Goal: Information Seeking & Learning: Learn about a topic

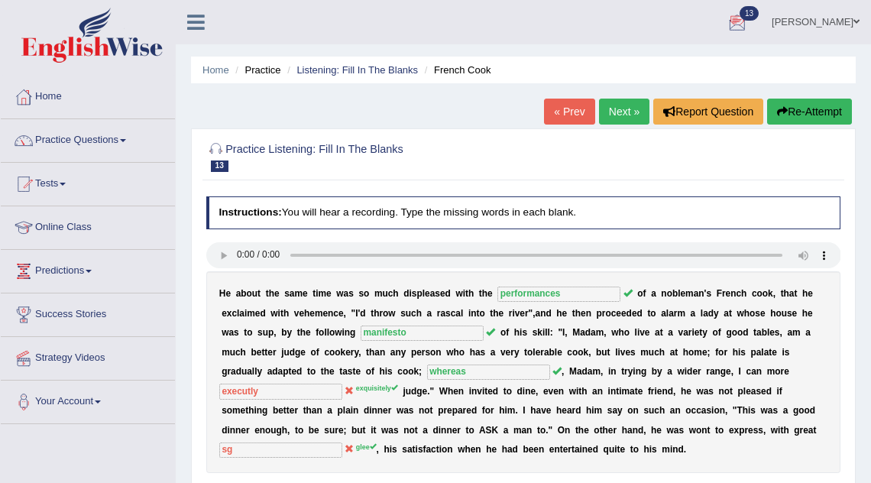
click at [615, 121] on link "Next »" at bounding box center [624, 112] width 50 height 26
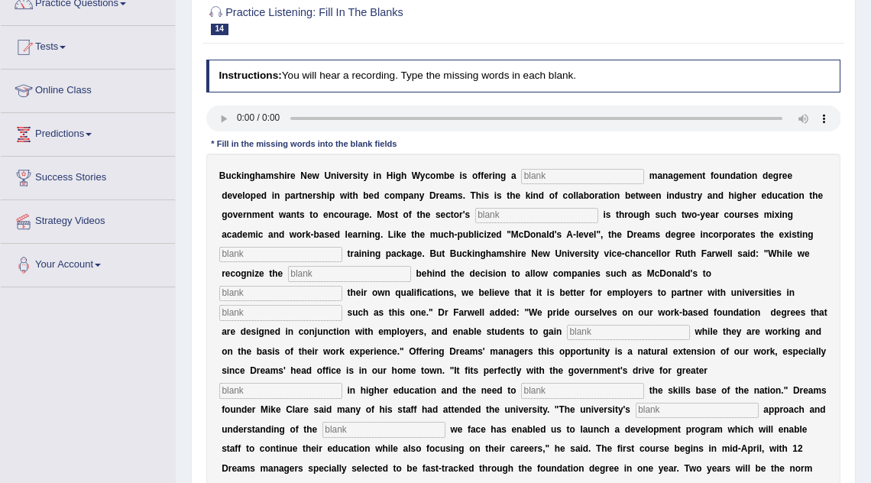
scroll to position [140, 0]
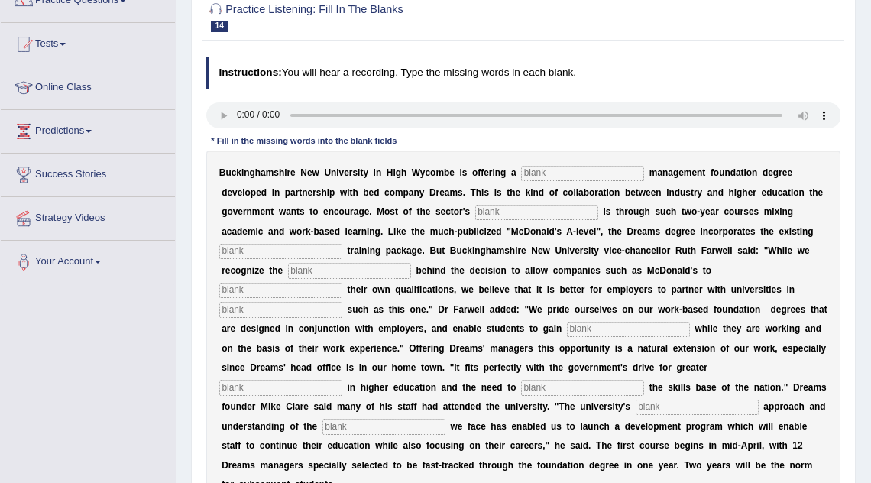
click at [536, 173] on input "text" at bounding box center [582, 173] width 123 height 15
type input "retail"
type input "expansion"
type input "companuy"
click at [342, 302] on input "incetive" at bounding box center [280, 309] width 123 height 15
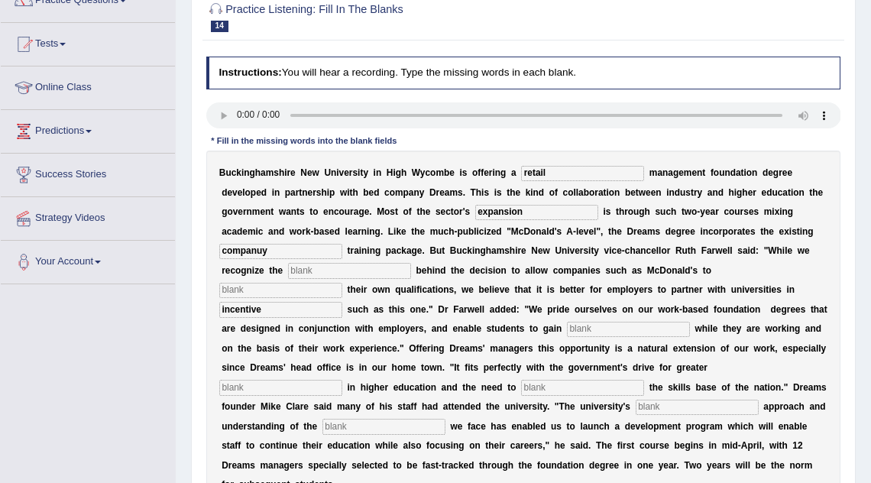
type input "incentive"
click at [567, 329] on input "text" at bounding box center [628, 329] width 123 height 15
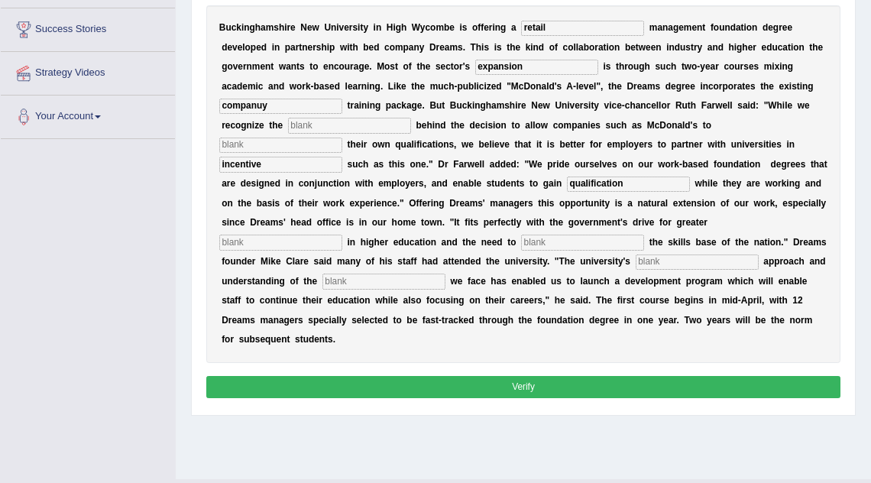
scroll to position [290, 0]
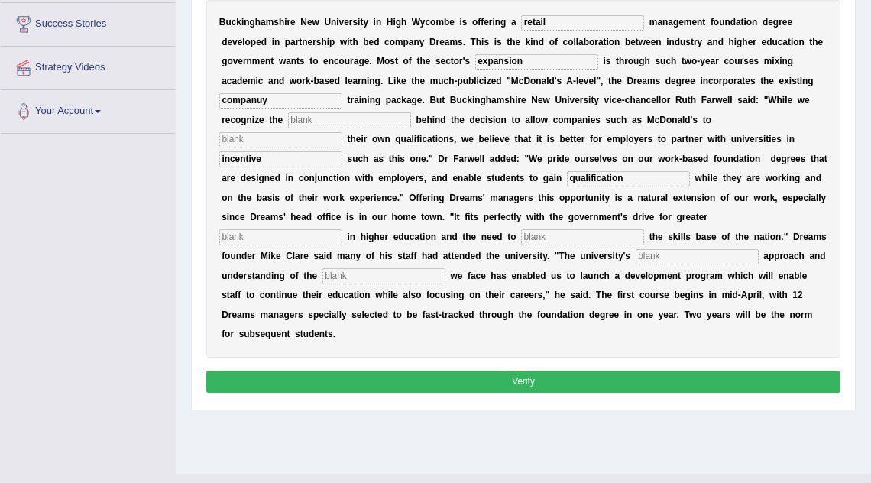
type input "qualification"
click at [562, 371] on button "Verify" at bounding box center [523, 382] width 635 height 22
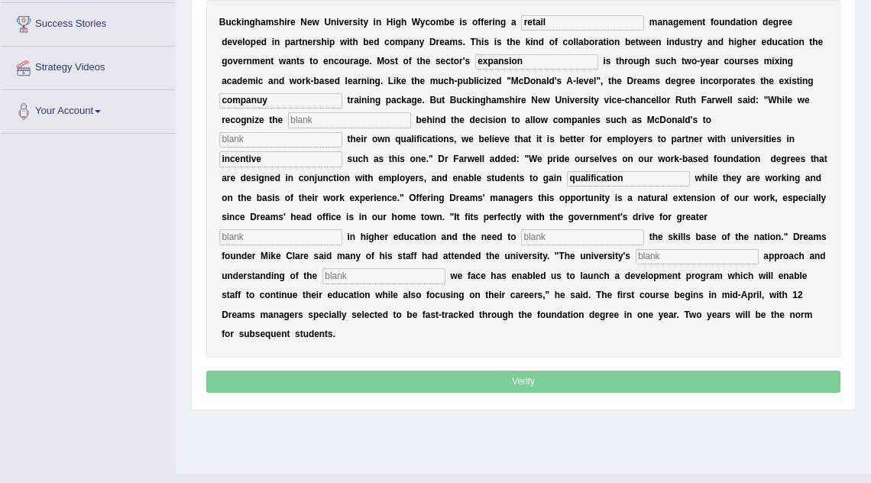
click at [562, 371] on p "Verify" at bounding box center [523, 382] width 635 height 22
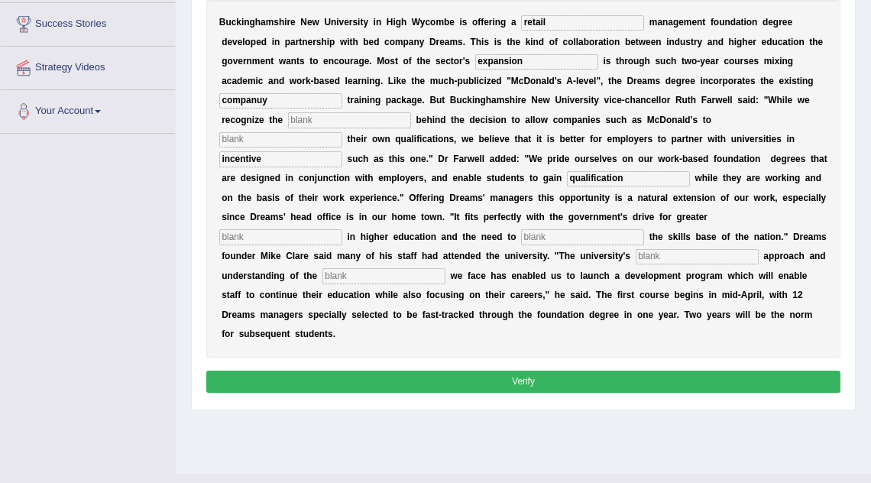
click at [562, 371] on button "Verify" at bounding box center [523, 382] width 635 height 22
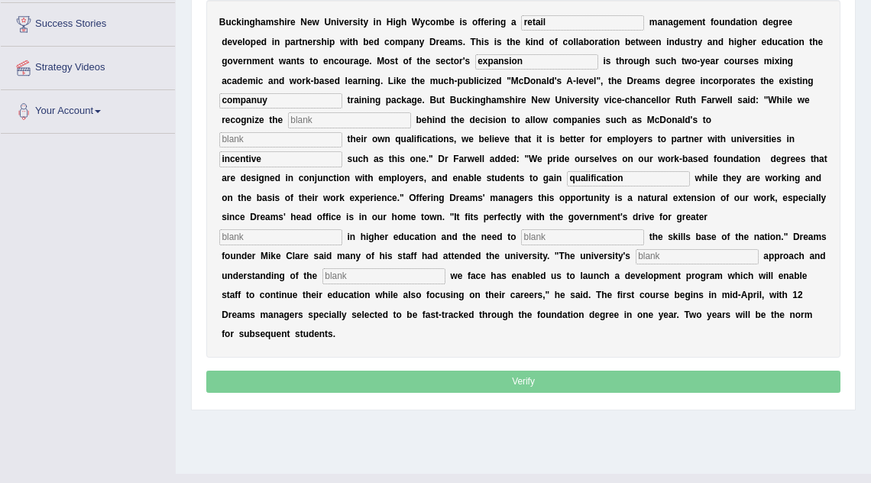
click at [562, 371] on p "Verify" at bounding box center [523, 382] width 635 height 22
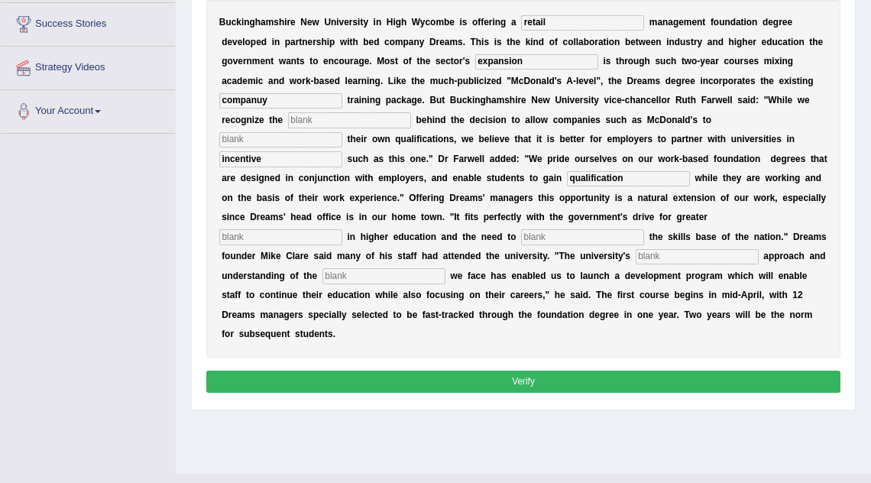
click at [534, 371] on button "Verify" at bounding box center [523, 382] width 635 height 22
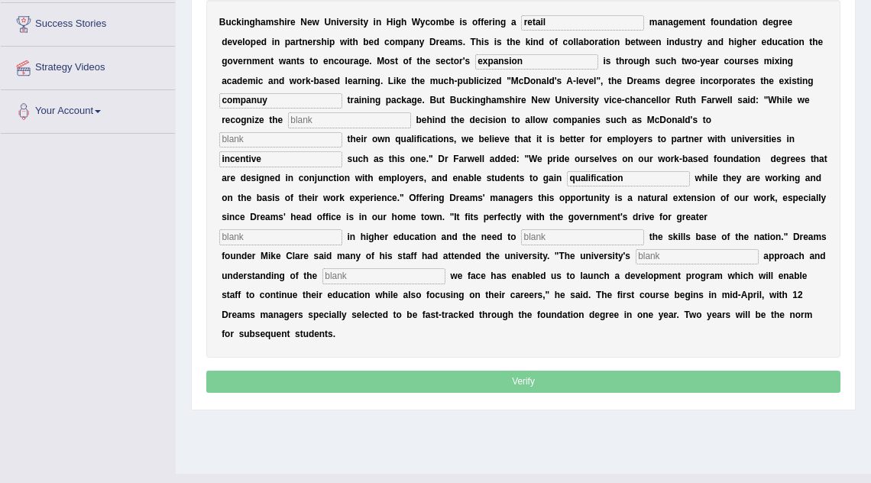
click at [534, 371] on p "Verify" at bounding box center [523, 382] width 635 height 22
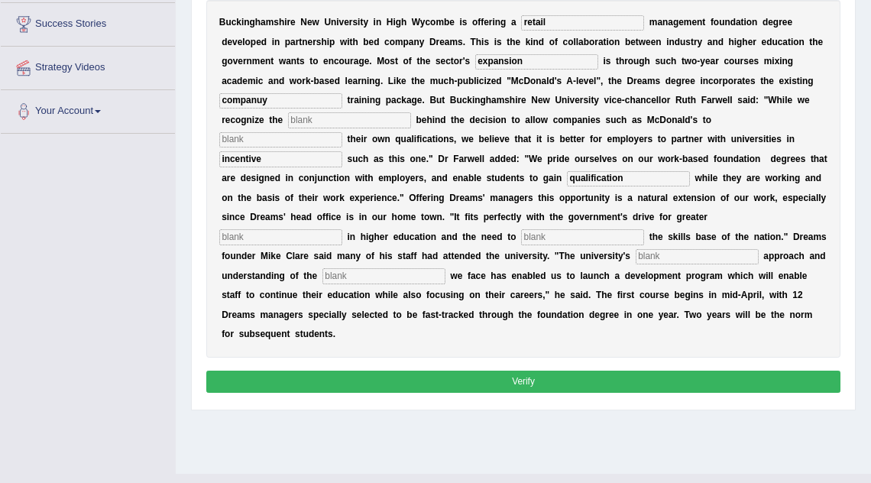
click at [534, 371] on button "Verify" at bounding box center [523, 382] width 635 height 22
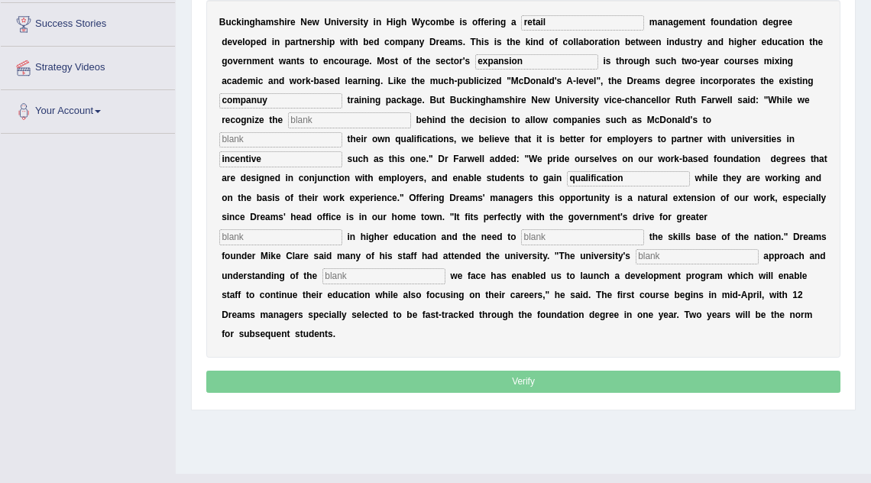
click at [534, 371] on p "Verify" at bounding box center [523, 382] width 635 height 22
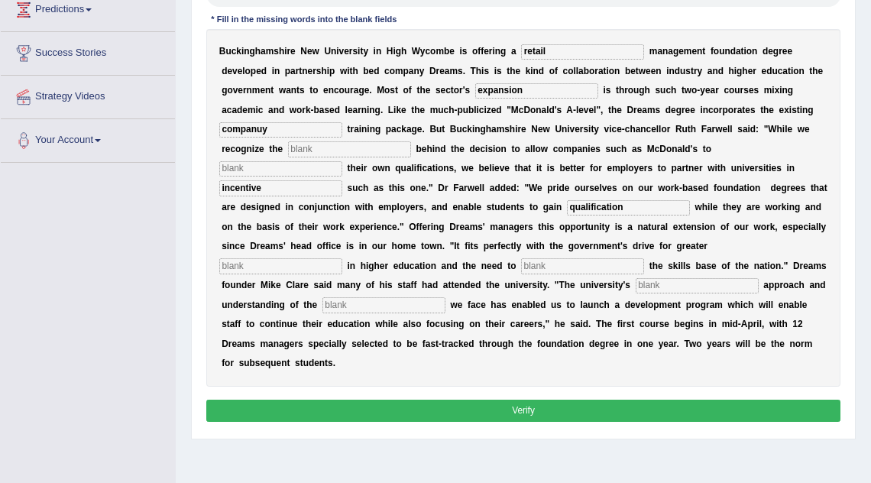
scroll to position [266, 0]
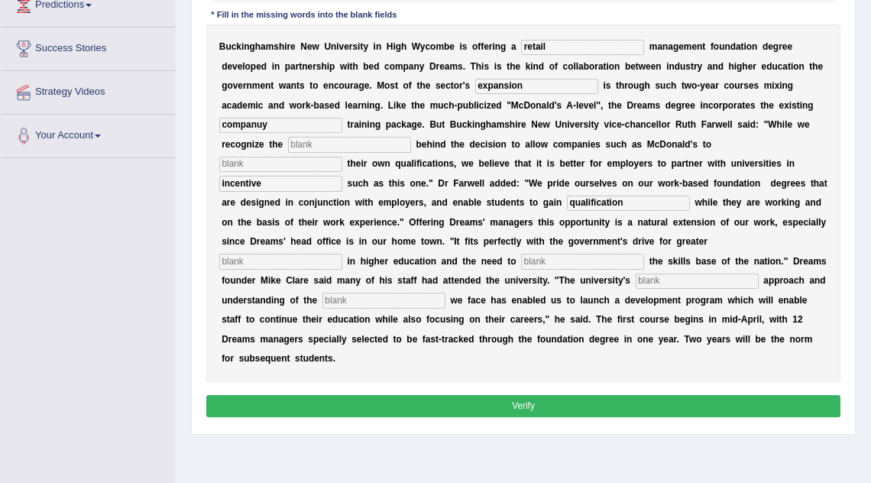
click at [521, 395] on button "Verify" at bounding box center [523, 406] width 635 height 22
click at [521, 395] on p "Verify" at bounding box center [523, 406] width 635 height 22
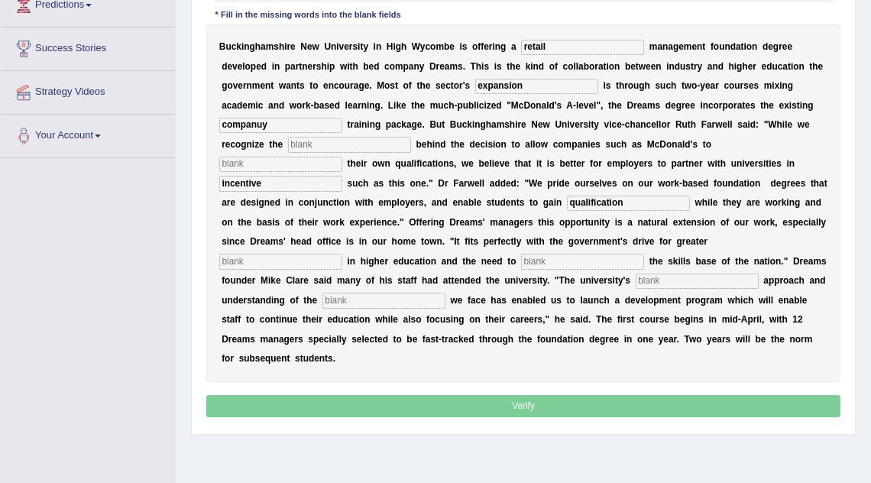
click at [521, 395] on p "Verify" at bounding box center [523, 406] width 635 height 22
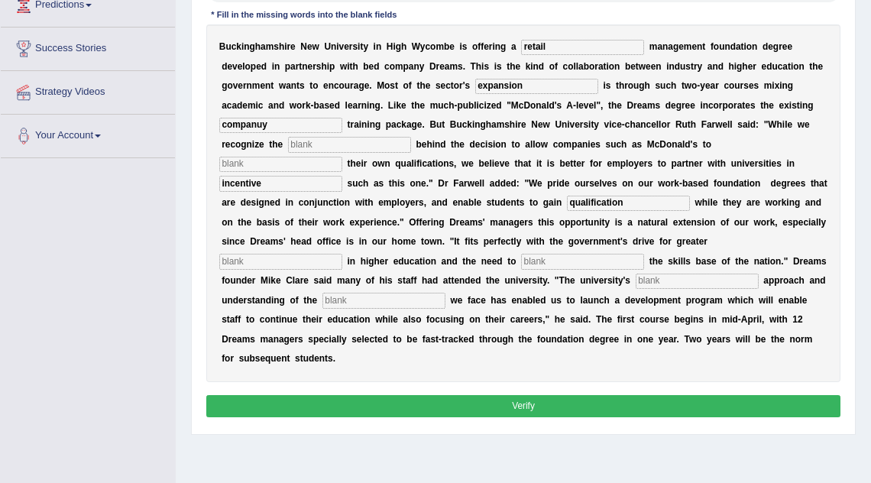
click at [521, 395] on button "Verify" at bounding box center [523, 406] width 635 height 22
click at [377, 141] on input "text" at bounding box center [349, 144] width 123 height 15
type input "s"
click at [338, 248] on div "B u c k i n g h a m s h i r e N e w U n i v e r s i t y i n H i g h W y c o m b…" at bounding box center [523, 203] width 635 height 358
click at [521, 267] on input "text" at bounding box center [582, 261] width 123 height 15
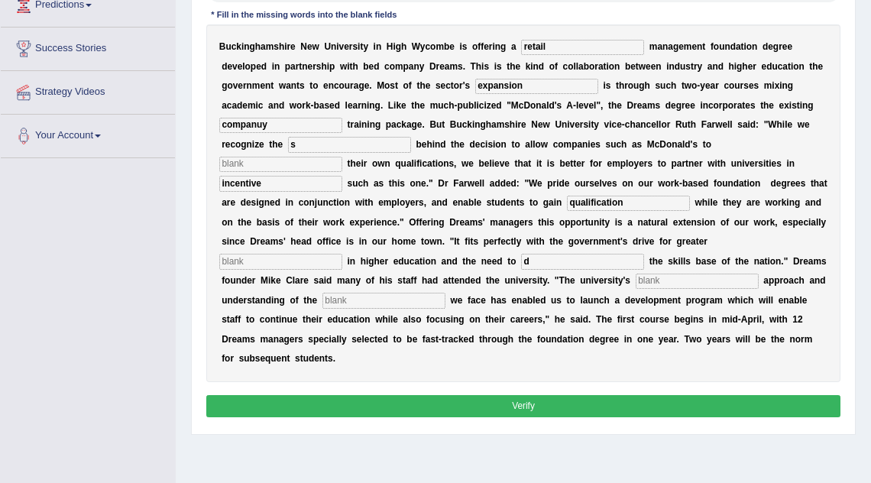
type input "d"
click at [636, 283] on input "text" at bounding box center [697, 281] width 123 height 15
type input "d"
click at [342, 254] on input "text" at bounding box center [280, 261] width 123 height 15
type input "d"
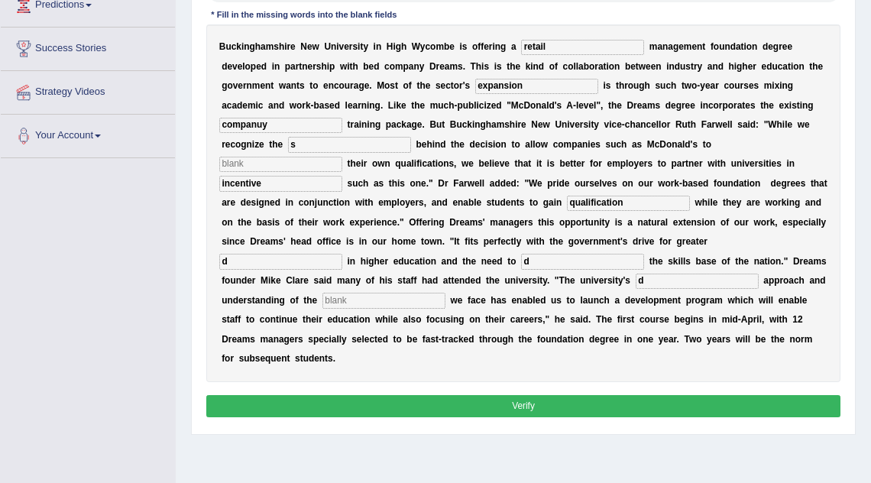
click at [445, 293] on input "text" at bounding box center [383, 300] width 123 height 15
type input "d"
click at [342, 157] on input "text" at bounding box center [280, 164] width 123 height 15
type input "d"
click at [643, 395] on button "Verify" at bounding box center [523, 406] width 635 height 22
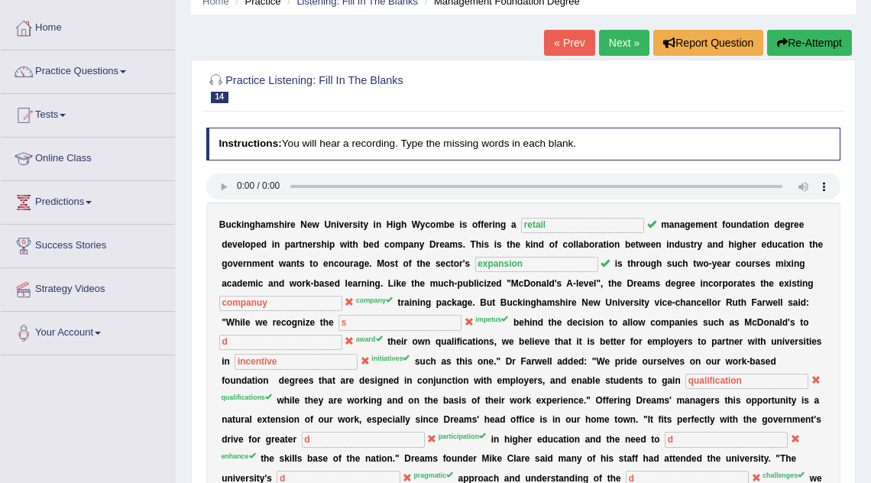
scroll to position [0, 0]
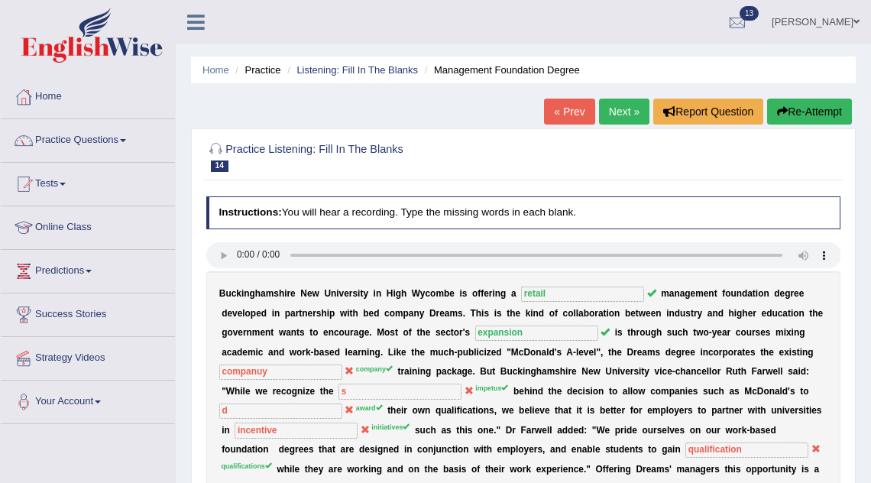
click at [626, 108] on link "Next »" at bounding box center [624, 112] width 50 height 26
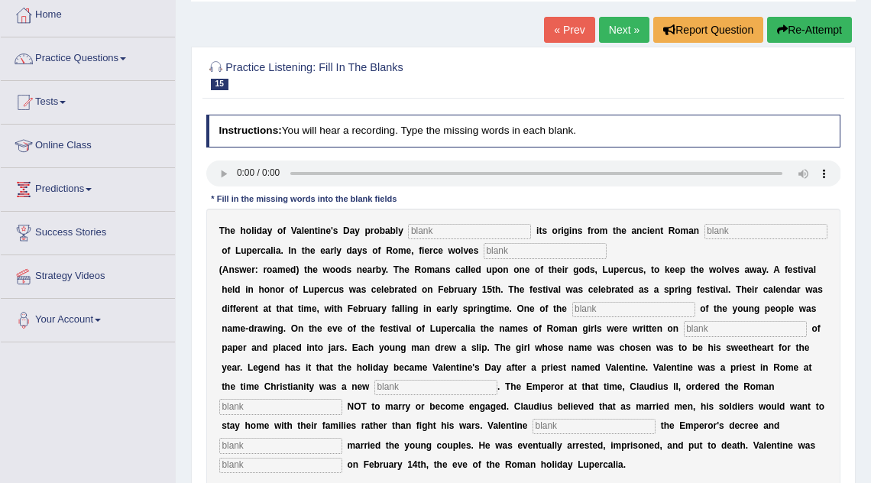
scroll to position [98, 0]
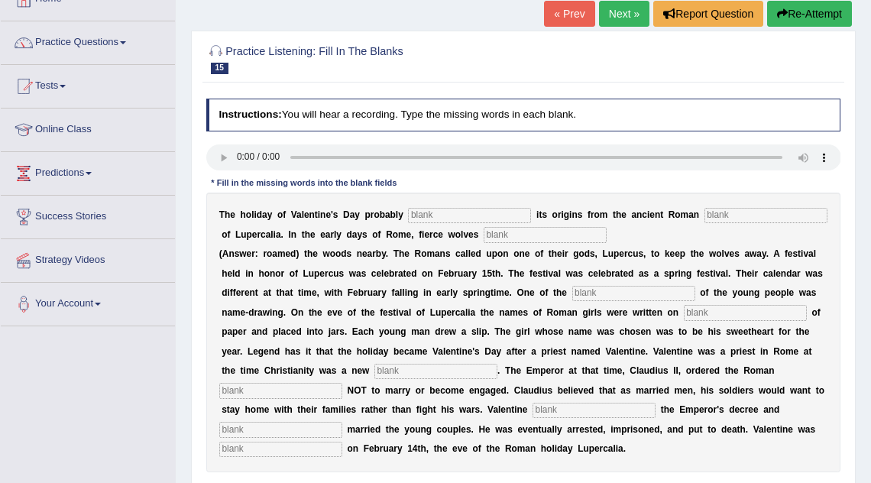
click at [429, 215] on input "text" at bounding box center [469, 215] width 123 height 15
type input "derived"
type input "fiest"
type input "roamed"
type input "custom"
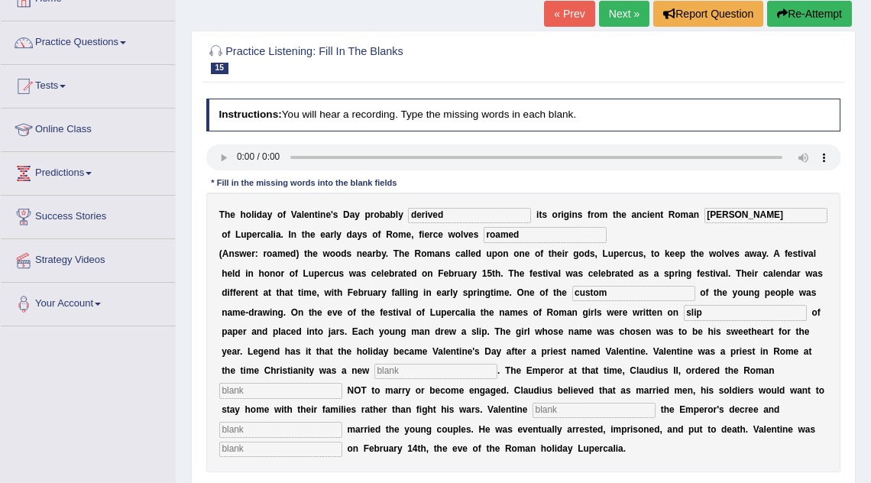
type input "slip"
type input "religion"
type input "soliders"
click at [581, 414] on input "text" at bounding box center [594, 410] width 123 height 15
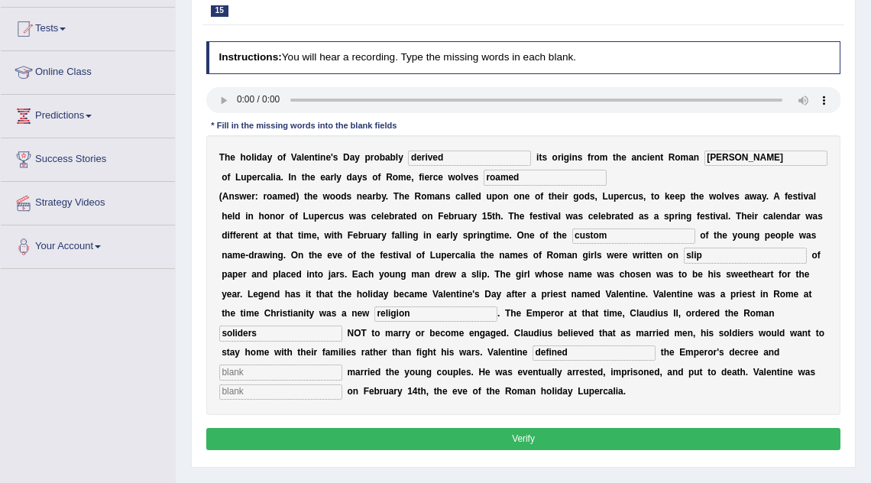
scroll to position [160, 0]
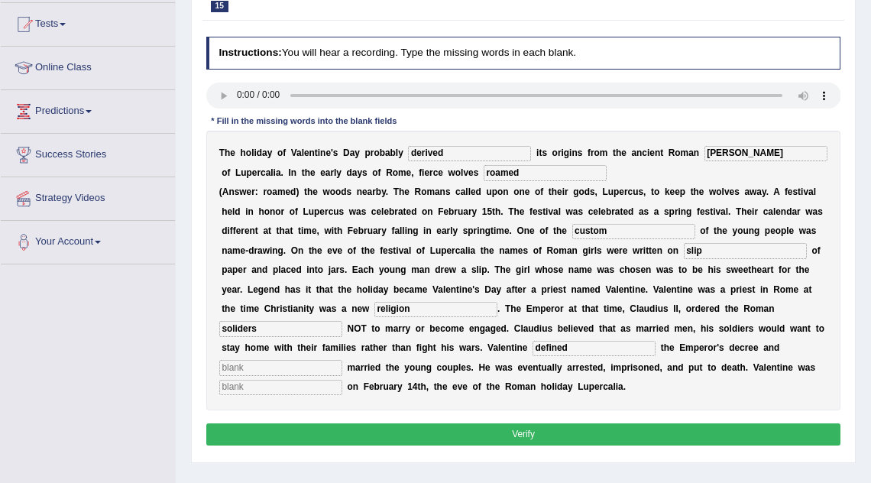
type input "defined"
click at [290, 365] on input "text" at bounding box center [280, 367] width 123 height 15
type input "secretly"
type input "behaded"
click at [365, 436] on button "Verify" at bounding box center [523, 434] width 635 height 22
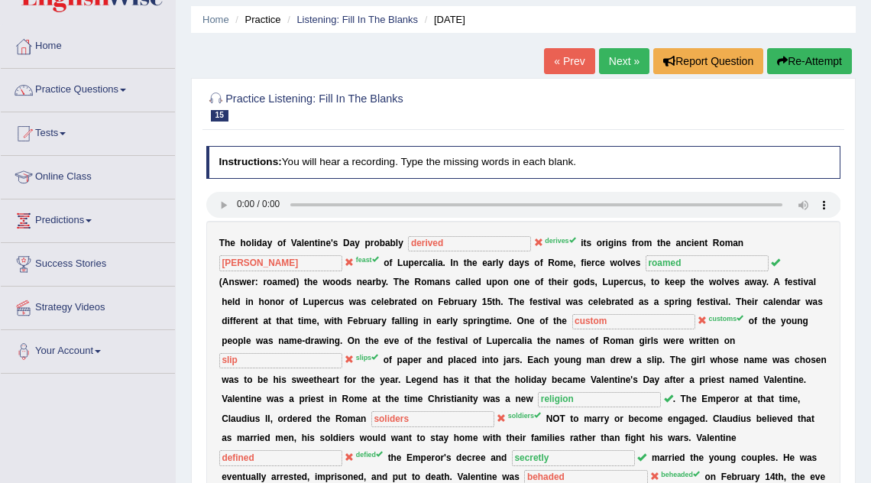
scroll to position [0, 0]
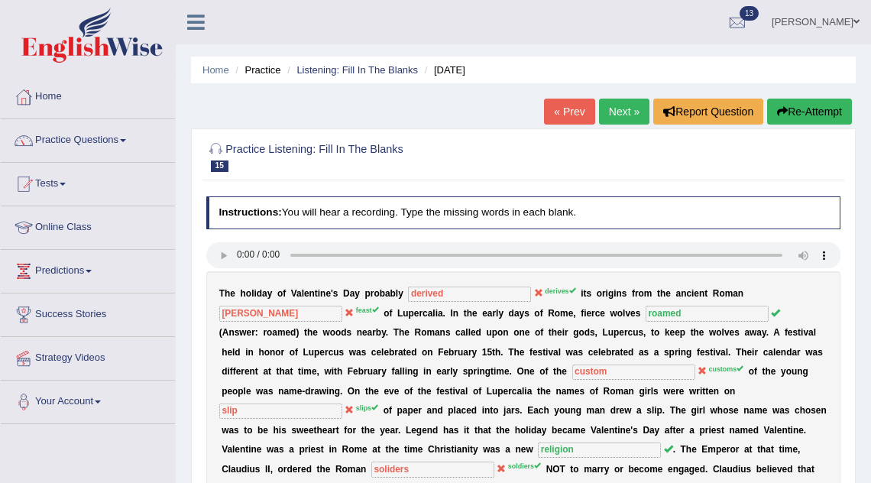
click at [628, 115] on link "Next »" at bounding box center [624, 112] width 50 height 26
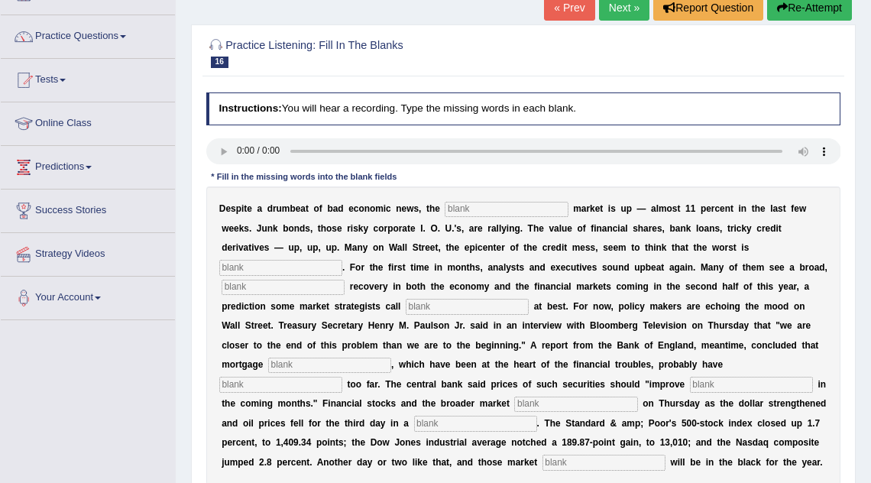
scroll to position [105, 0]
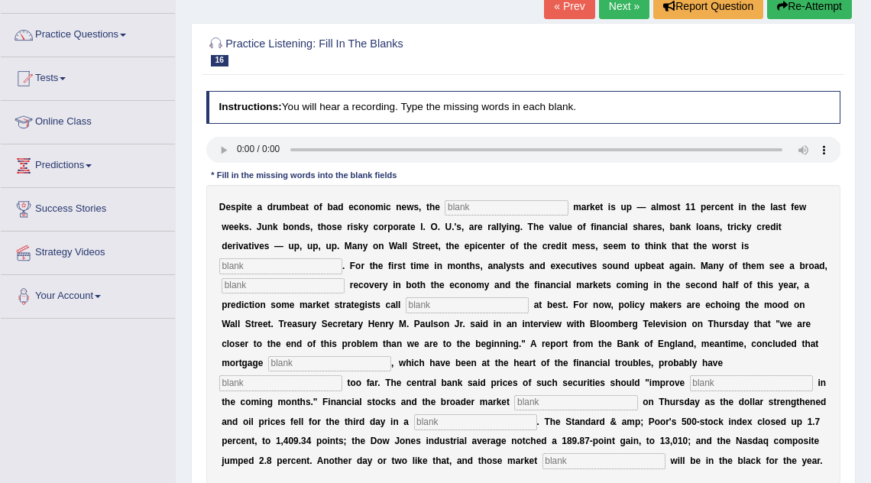
click at [516, 209] on input "text" at bounding box center [506, 207] width 123 height 15
type input "b"
type input "stock"
type input "over"
type input "sustained"
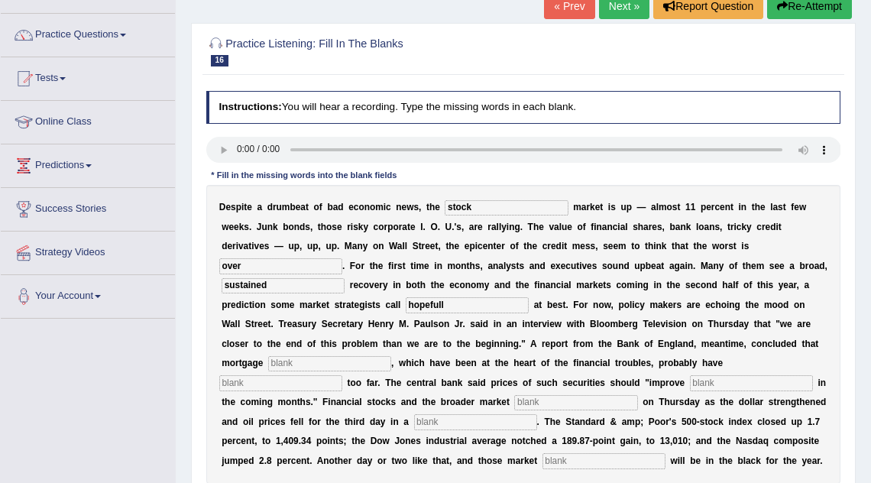
type input "hopefull"
type input "securities"
type input "g"
type input "fallen"
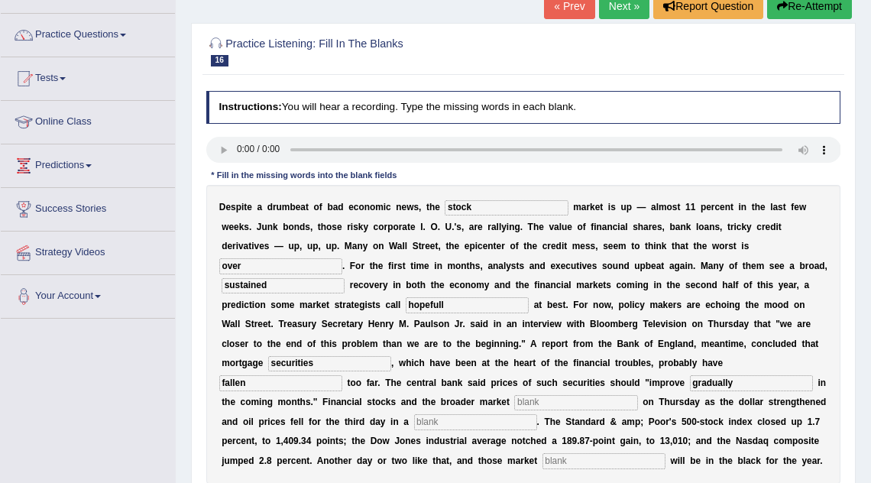
type input "gradually"
type input "sursed"
type input "row"
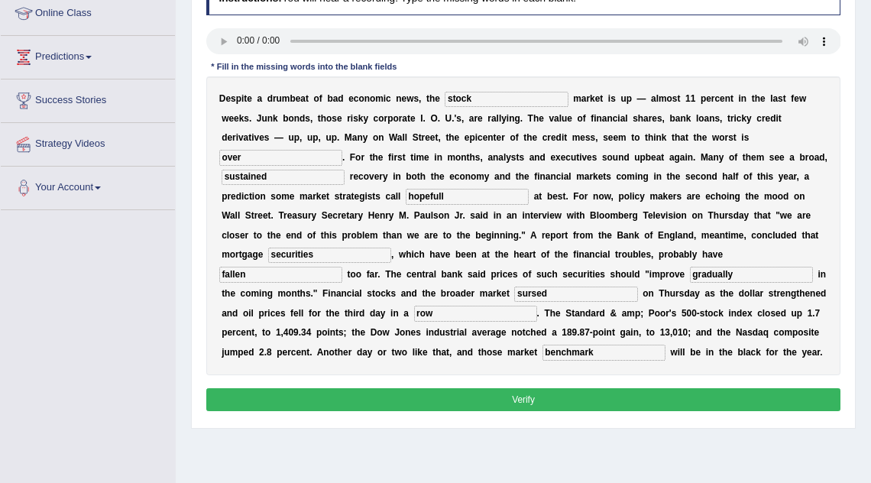
scroll to position [233, 0]
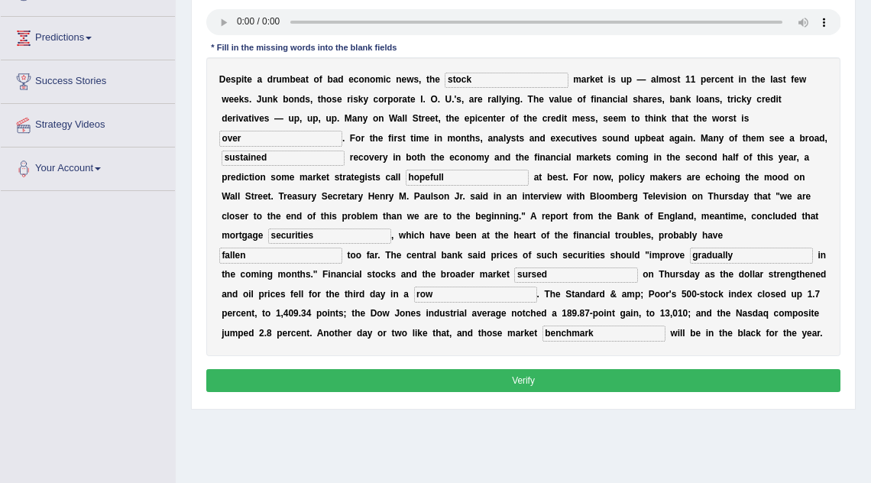
type input "benchmark"
click at [493, 373] on button "Verify" at bounding box center [523, 380] width 635 height 22
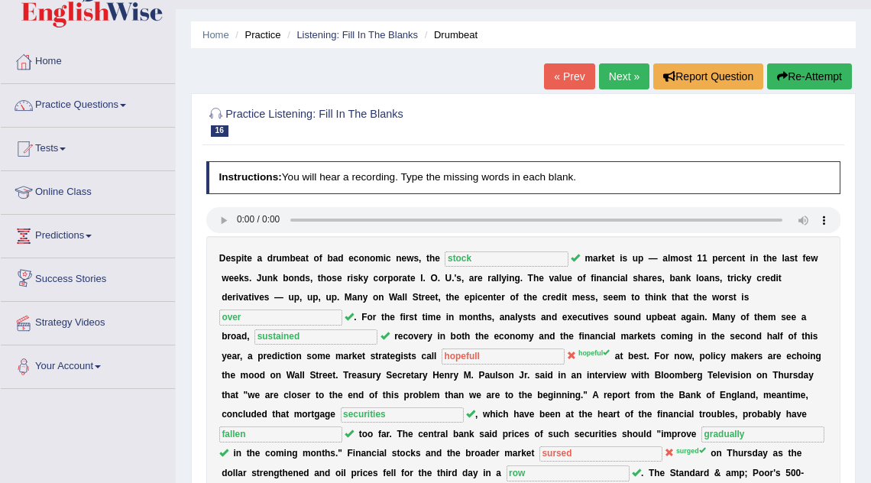
scroll to position [0, 0]
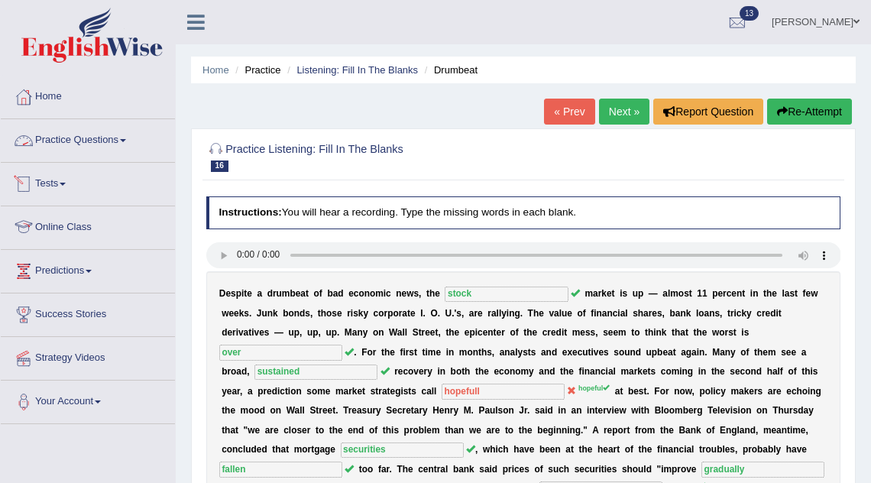
click at [72, 142] on link "Practice Questions" at bounding box center [88, 138] width 174 height 38
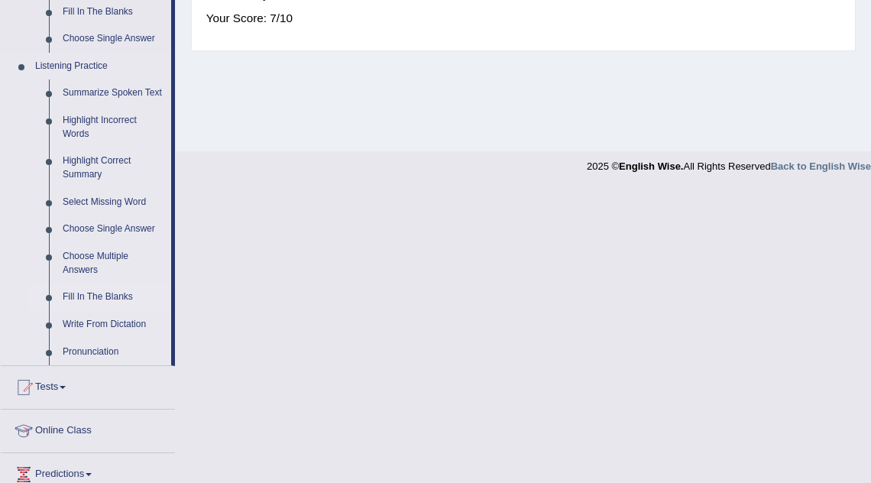
scroll to position [614, 0]
click at [93, 333] on link "Write From Dictation" at bounding box center [113, 324] width 115 height 28
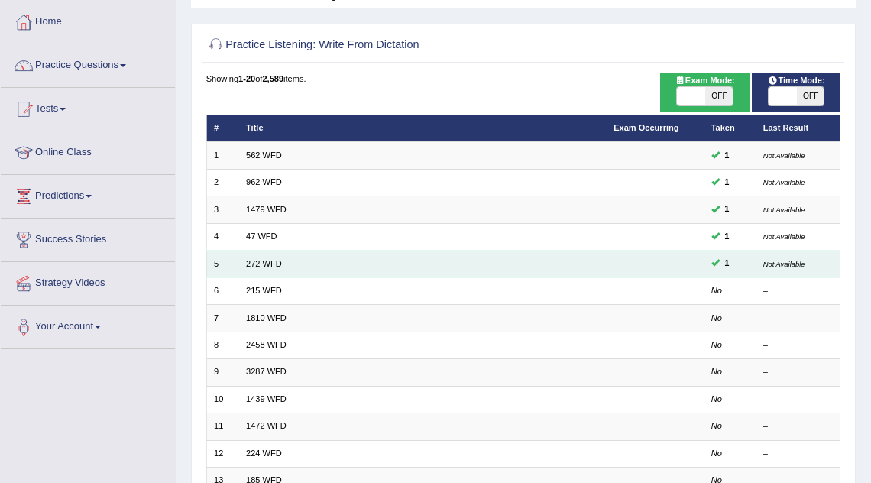
scroll to position [92, 0]
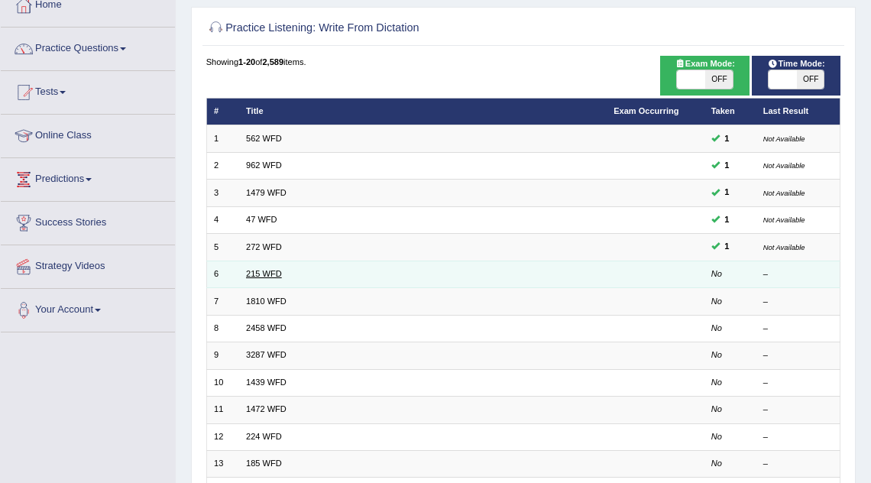
click at [260, 274] on link "215 WFD" at bounding box center [264, 273] width 36 height 9
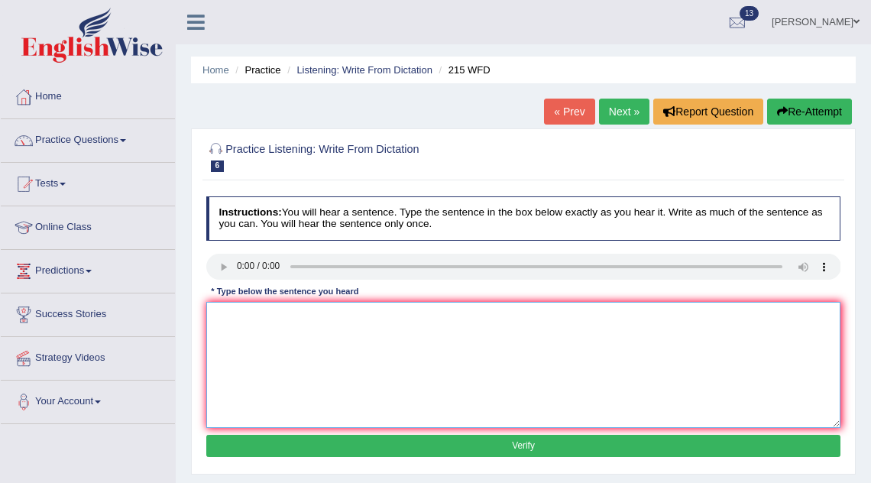
click at [239, 332] on textarea at bounding box center [523, 365] width 635 height 126
type textarea "Science is found everywhere in the society [DATE]."
click at [329, 444] on button "Verify" at bounding box center [523, 446] width 635 height 22
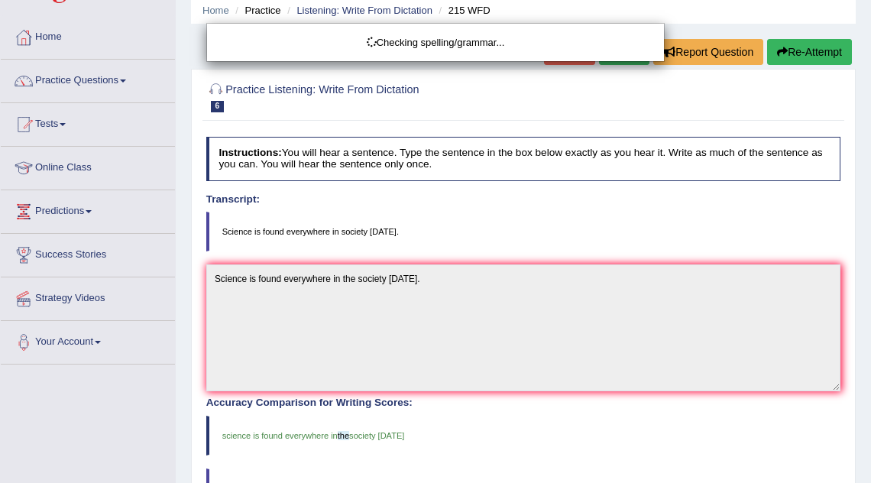
scroll to position [62, 0]
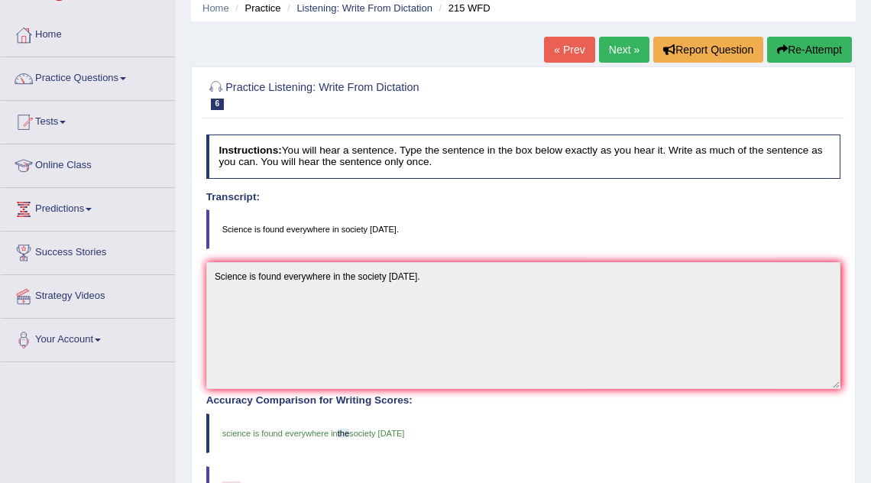
click at [633, 44] on link "Next »" at bounding box center [624, 50] width 50 height 26
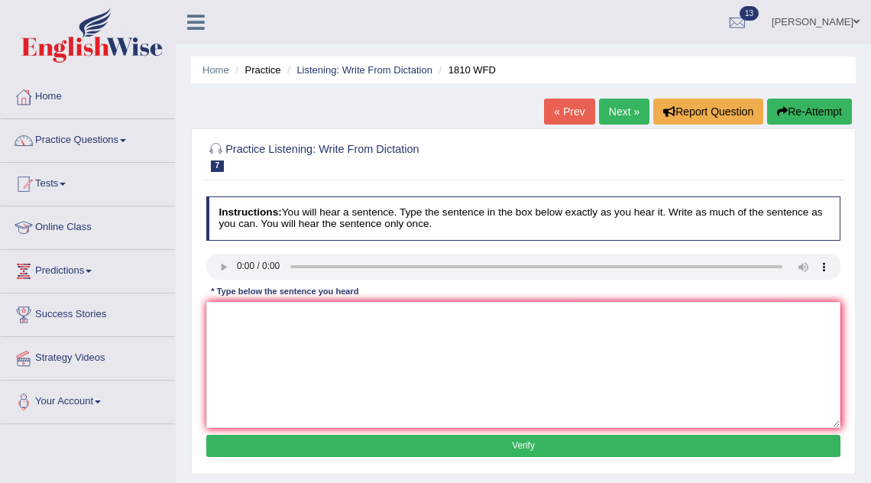
click at [180, 374] on div "Home Practice Listening: Write From Dictation 1810 WFD « Prev Next » Report Que…" at bounding box center [523, 382] width 695 height 764
click at [322, 290] on div "* Type below the sentence you heard" at bounding box center [284, 292] width 157 height 13
click at [303, 319] on textarea at bounding box center [523, 365] width 635 height 126
type textarea "You can borrow a book from the library at the time."
click at [355, 442] on button "Verify" at bounding box center [523, 446] width 635 height 22
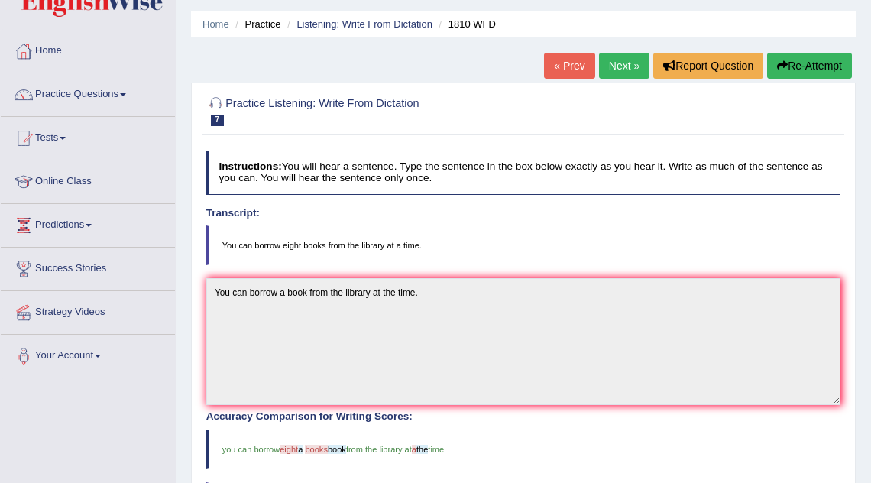
scroll to position [20, 0]
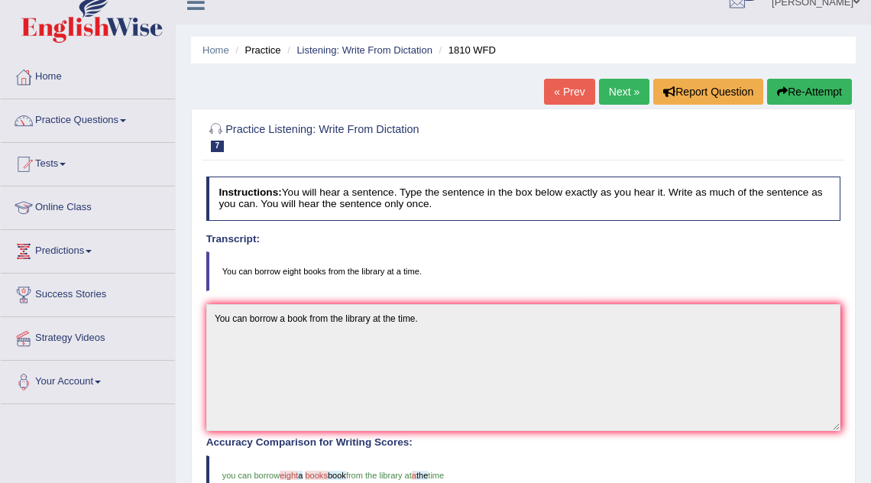
click at [777, 96] on icon "button" at bounding box center [782, 91] width 11 height 11
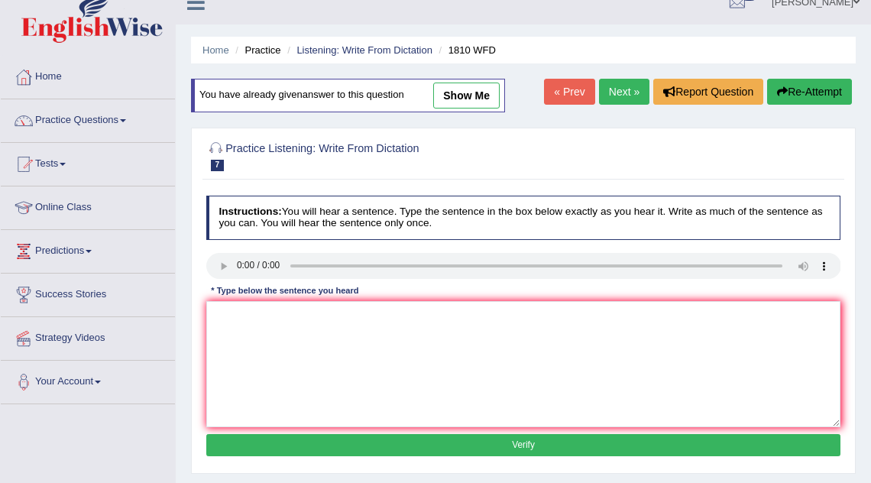
scroll to position [20, 0]
click at [631, 85] on link "Next »" at bounding box center [624, 92] width 50 height 26
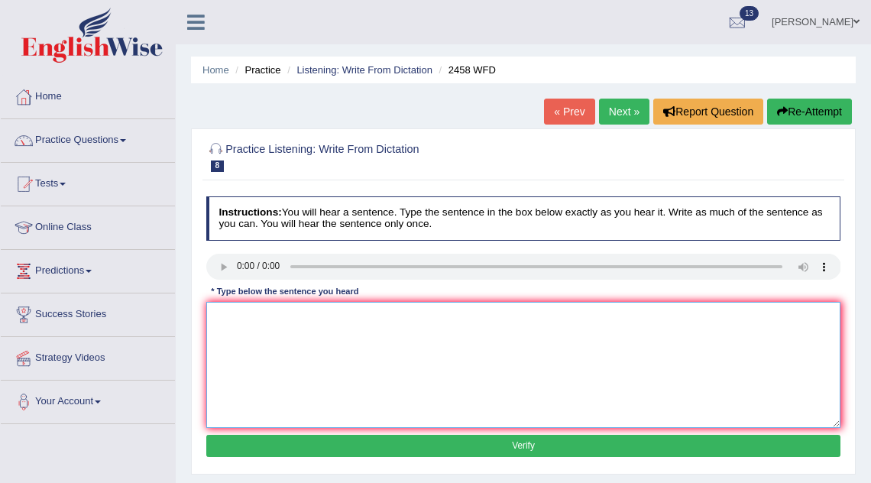
click at [322, 335] on textarea at bounding box center [523, 365] width 635 height 126
type textarea "Course of nutristian nutrientens grow in popularity in every year."
click at [446, 448] on button "Verify" at bounding box center [523, 446] width 635 height 22
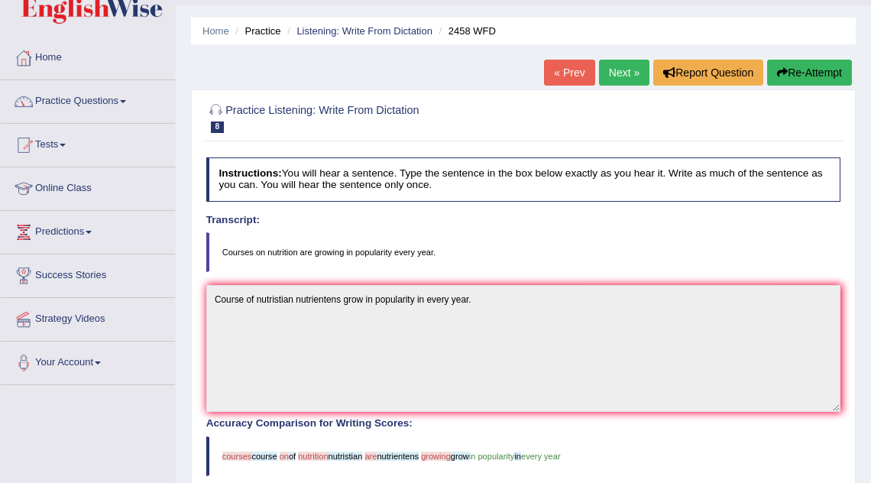
scroll to position [3, 0]
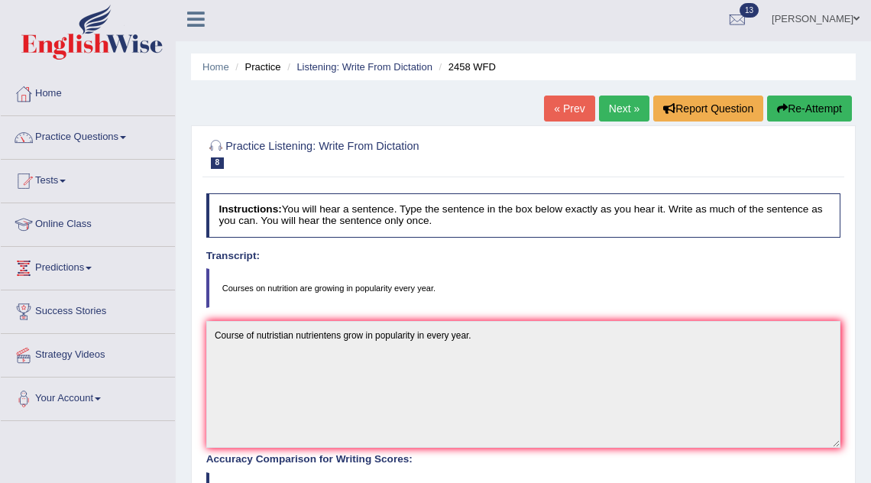
click at [628, 104] on link "Next »" at bounding box center [624, 109] width 50 height 26
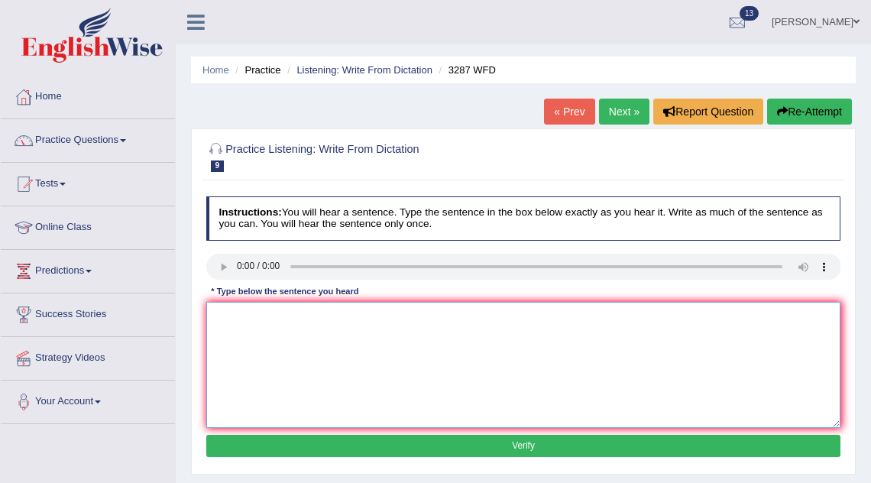
click at [239, 342] on textarea at bounding box center [523, 365] width 635 height 126
type textarea "A new article were published regarding university last week."
click at [345, 442] on button "Verify" at bounding box center [523, 446] width 635 height 22
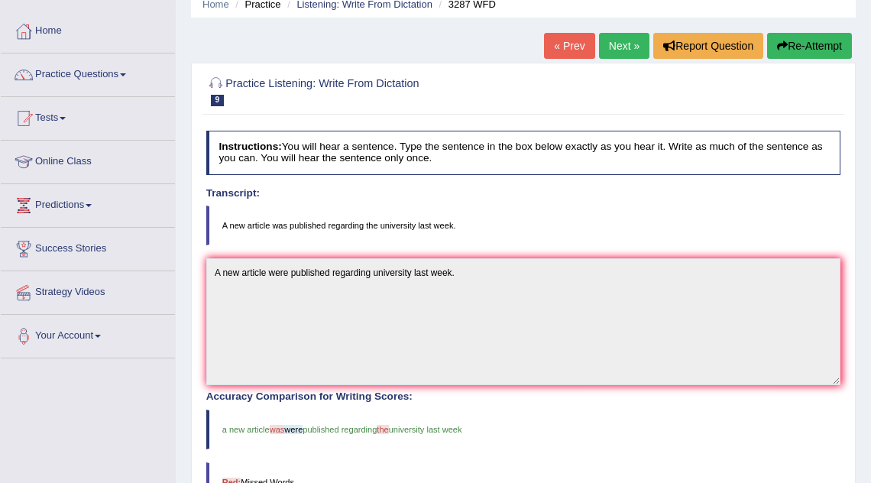
scroll to position [54, 0]
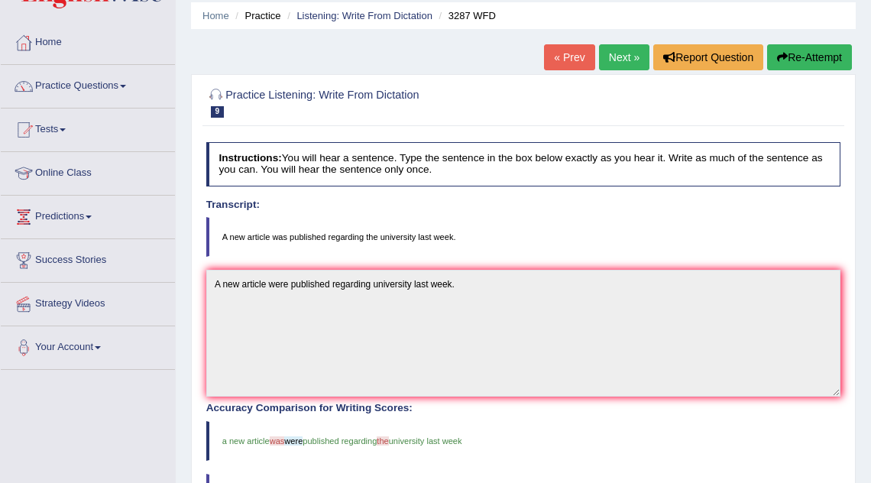
click at [623, 54] on link "Next »" at bounding box center [624, 57] width 50 height 26
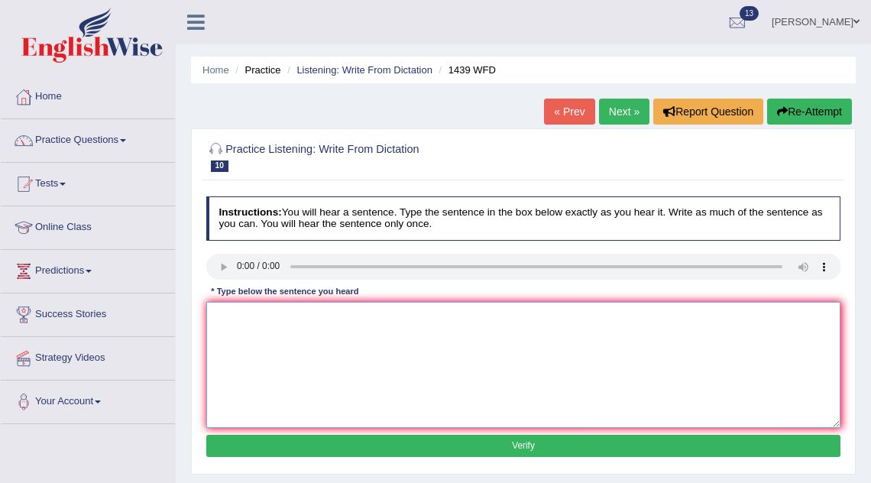
click at [264, 311] on textarea at bounding box center [523, 365] width 635 height 126
type textarea "t"
type textarea "The fiction books are just pass the counter."
click at [313, 452] on button "Verify" at bounding box center [523, 446] width 635 height 22
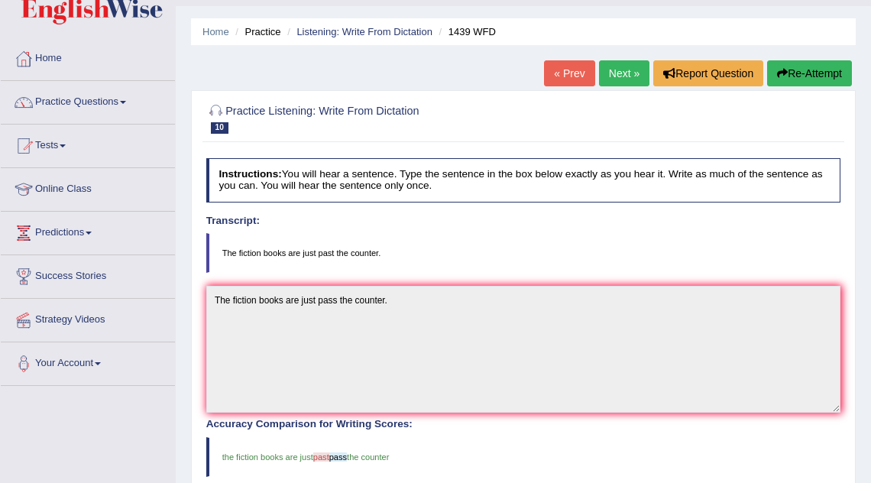
scroll to position [34, 0]
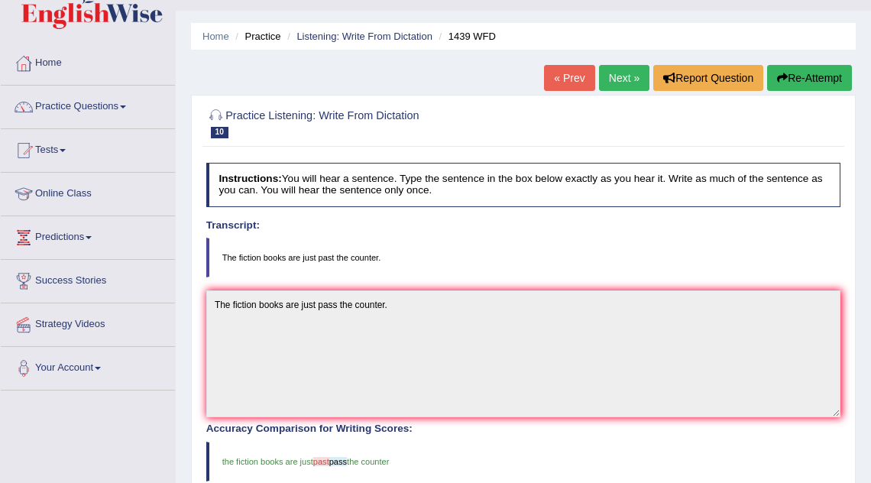
click at [615, 73] on link "Next »" at bounding box center [624, 78] width 50 height 26
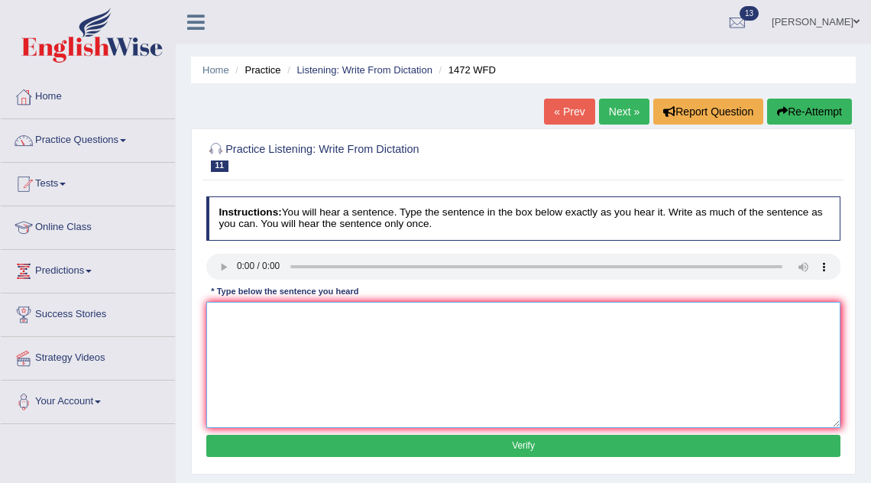
click at [245, 311] on textarea at bounding box center [523, 365] width 635 height 126
type textarea "Y"
type textarea "The local government have adopted a plan for infrastructure."
click at [346, 442] on button "Verify" at bounding box center [523, 446] width 635 height 22
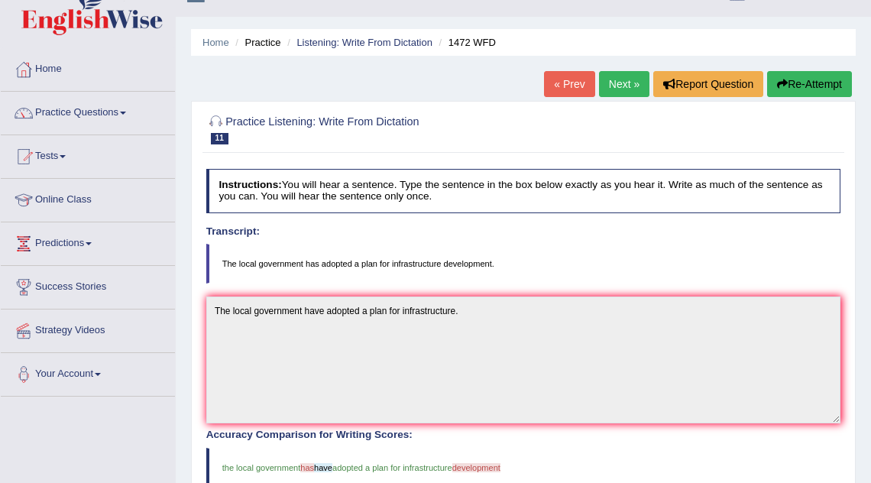
scroll to position [18, 0]
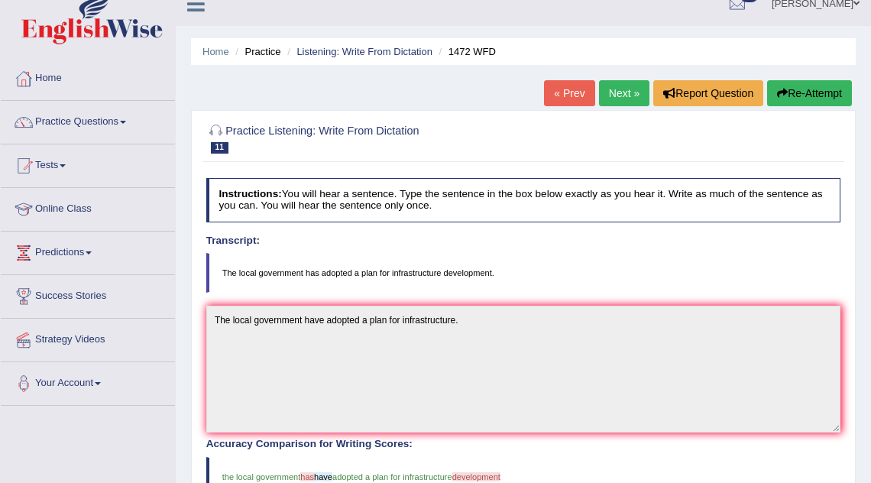
click at [627, 89] on link "Next »" at bounding box center [624, 93] width 50 height 26
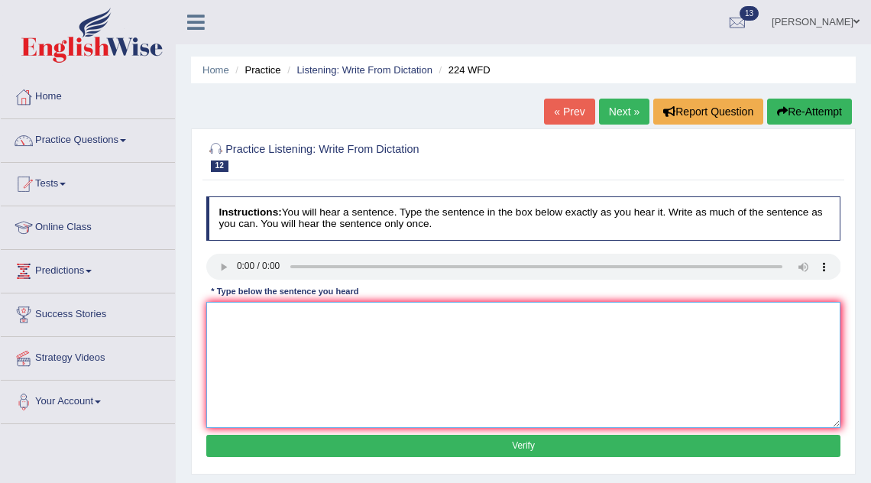
click at [257, 318] on textarea at bounding box center [523, 365] width 635 height 126
click at [350, 316] on textarea "In winter it will be harsh but there wont be a issue as there is a heater" at bounding box center [523, 365] width 635 height 126
click at [521, 316] on textarea "In winter it will be harsh but there won't wont be a issue as there is a heater" at bounding box center [523, 365] width 635 height 126
type textarea "In winter it will be harsh but there won't wont be a issue as there is a heater."
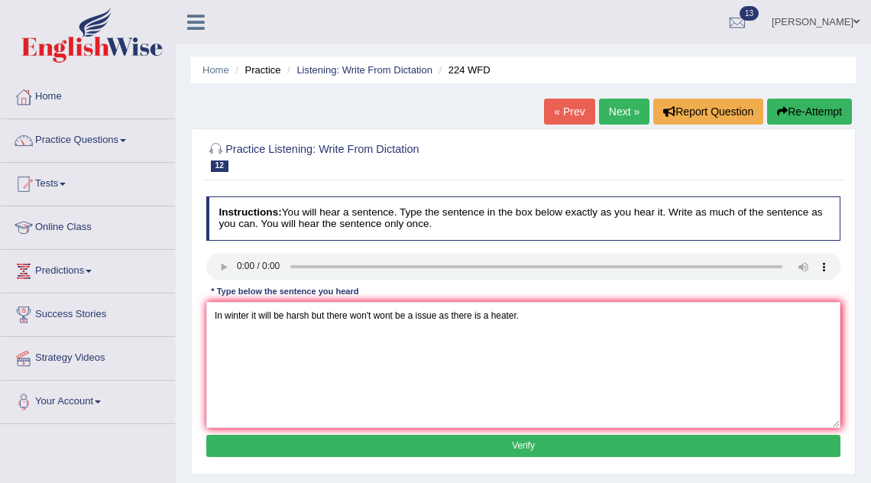
click at [516, 446] on button "Verify" at bounding box center [523, 446] width 635 height 22
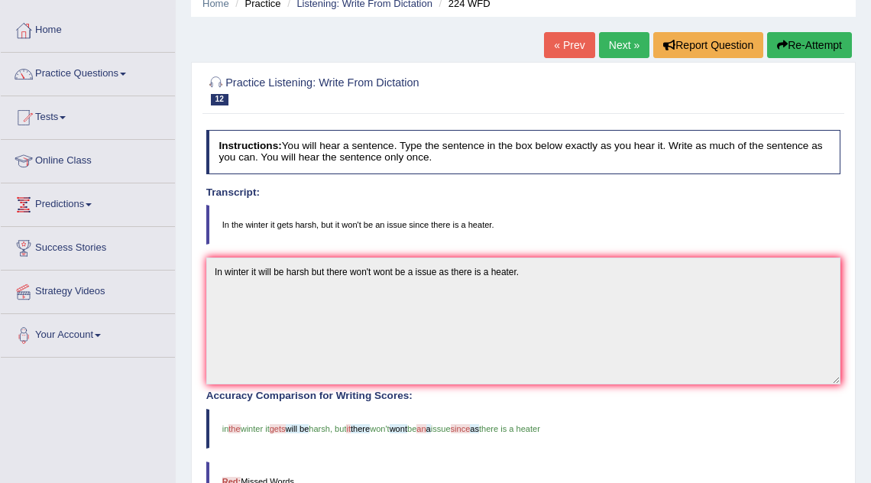
scroll to position [60, 0]
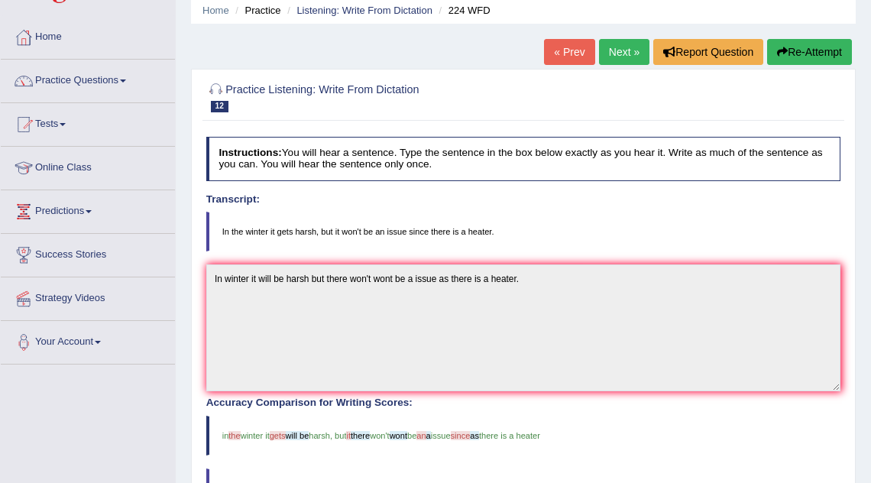
click at [626, 48] on link "Next »" at bounding box center [624, 52] width 50 height 26
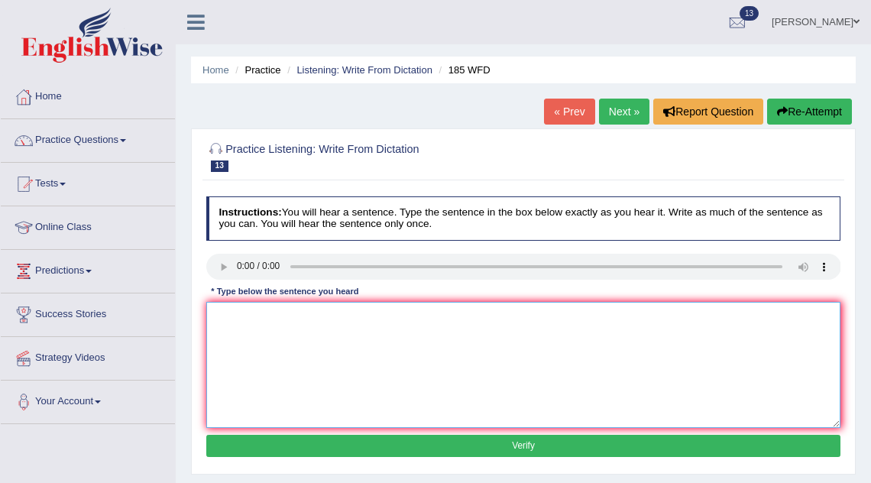
click at [246, 319] on textarea at bounding box center [523, 365] width 635 height 126
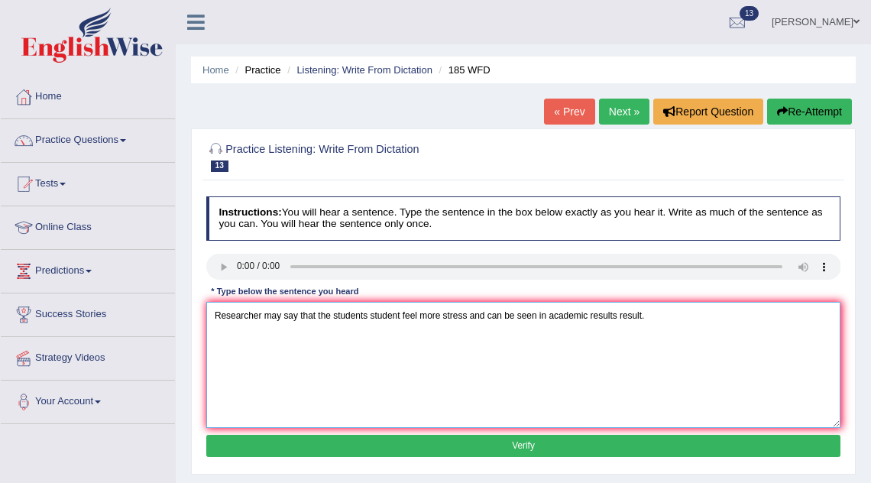
type textarea "Researcher may say that the students student feel more stress and can be seen i…"
click at [345, 449] on button "Verify" at bounding box center [523, 446] width 635 height 22
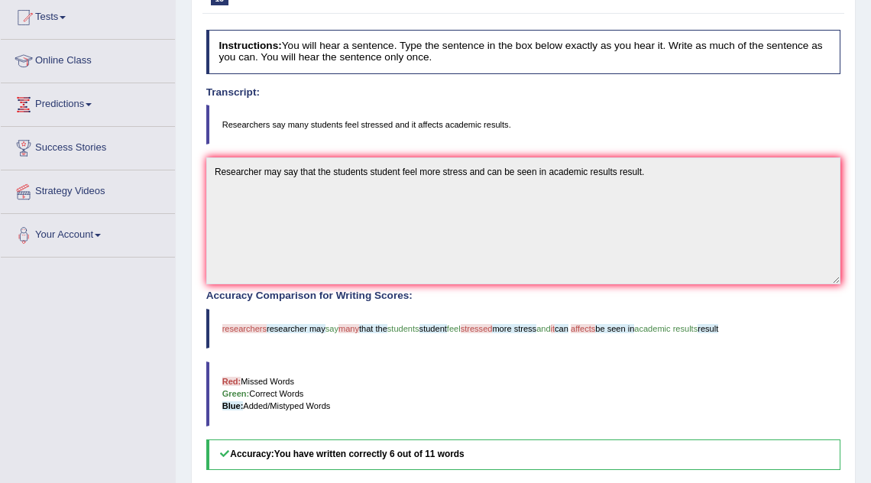
scroll to position [168, 0]
